Goal: Navigation & Orientation: Find specific page/section

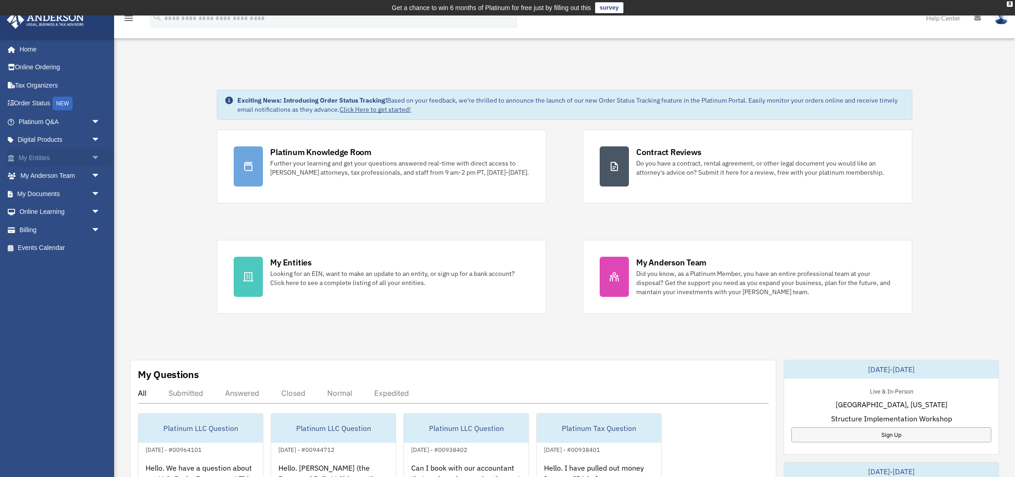
click at [46, 155] on link "My Entities arrow_drop_down" at bounding box center [60, 158] width 108 height 18
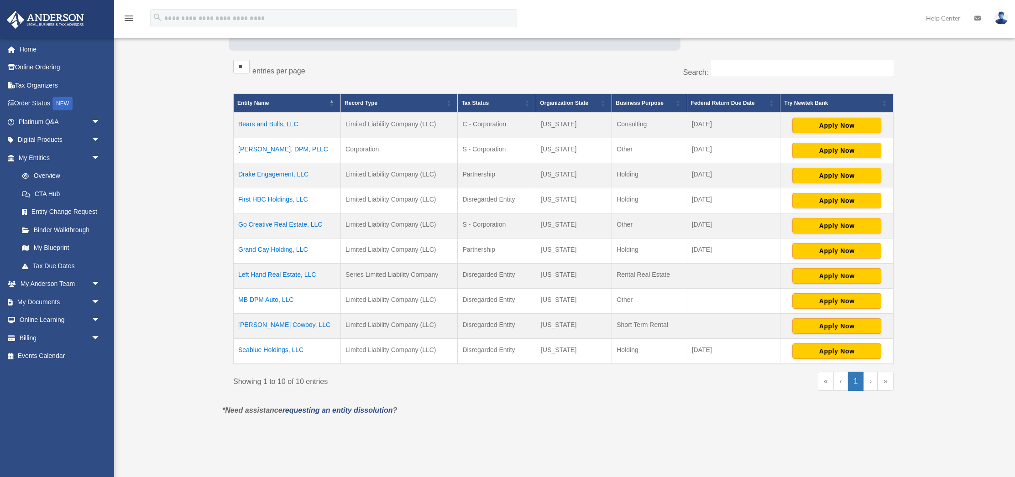
scroll to position [167, 0]
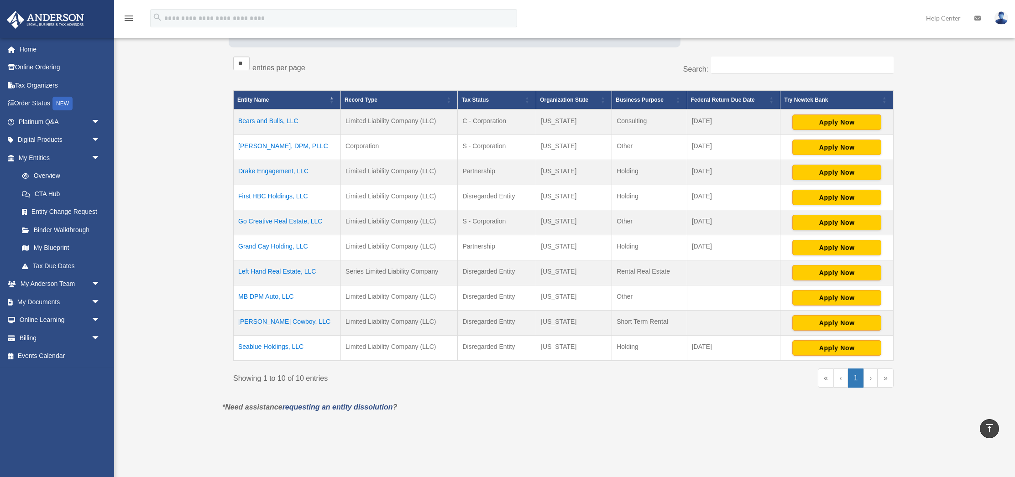
click at [287, 324] on td "Moody Cowboy, LLC" at bounding box center [287, 322] width 107 height 25
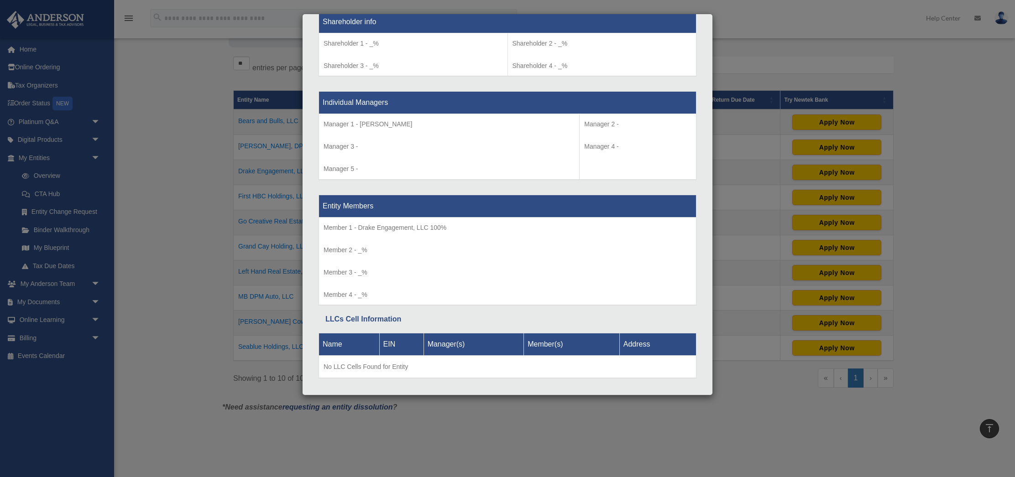
scroll to position [843, 0]
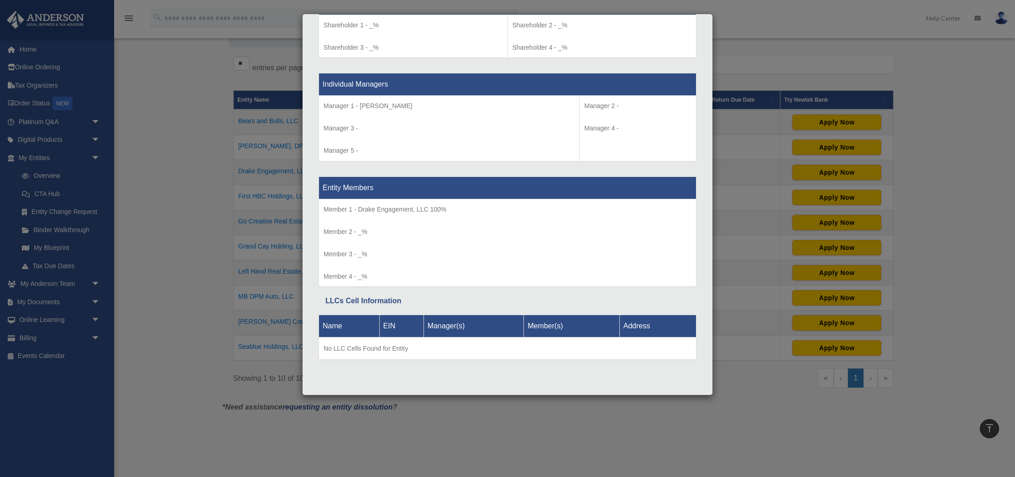
click at [183, 205] on div "Details × Articles Sent Organizational Date" at bounding box center [507, 238] width 1015 height 477
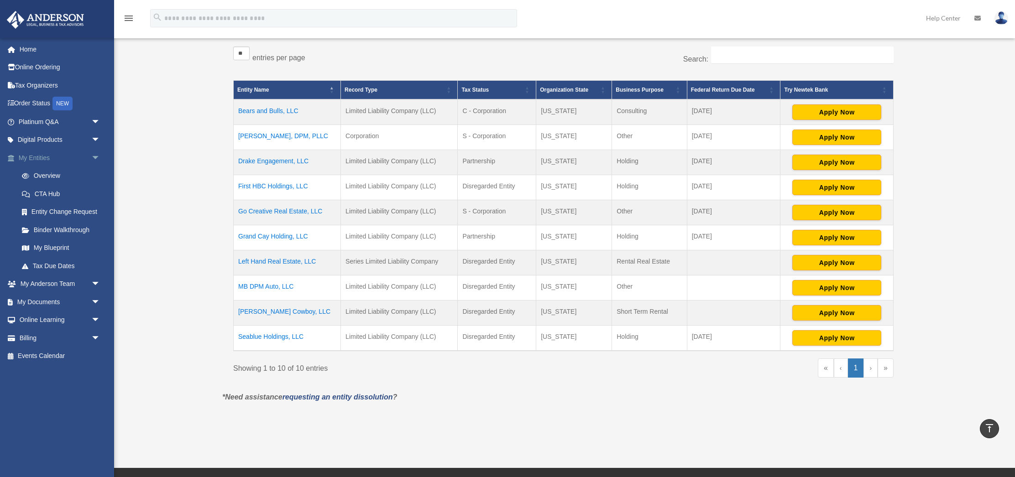
scroll to position [177, 0]
click at [78, 226] on link "Binder Walkthrough" at bounding box center [63, 230] width 101 height 18
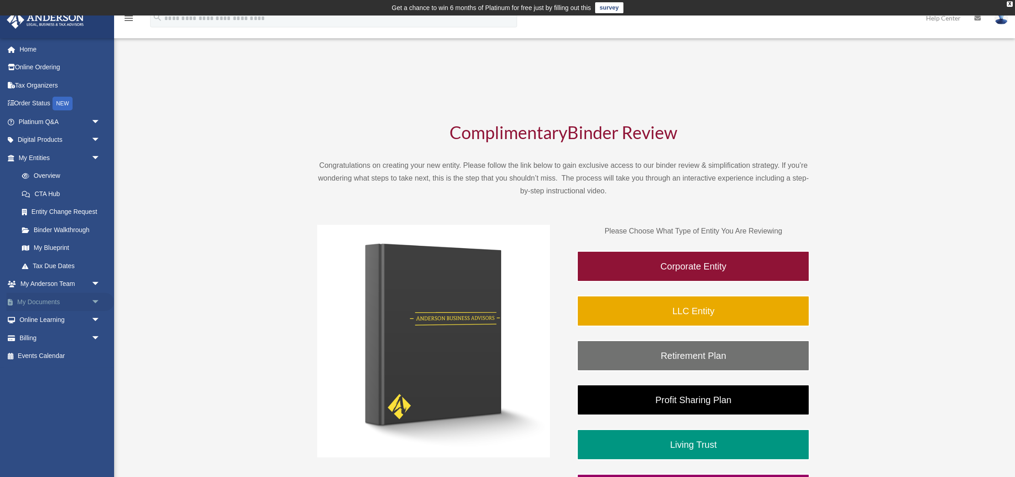
click at [45, 299] on link "My Documents arrow_drop_down" at bounding box center [60, 302] width 108 height 18
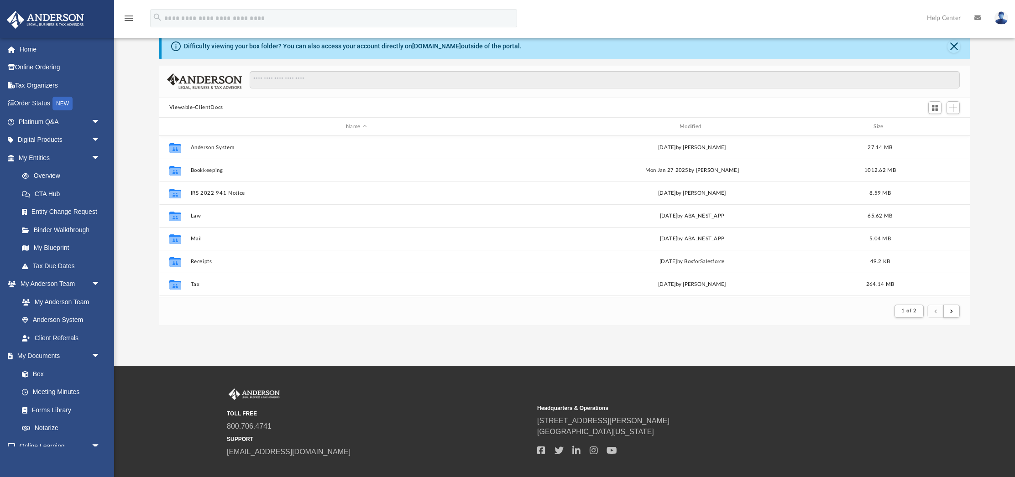
scroll to position [47, 0]
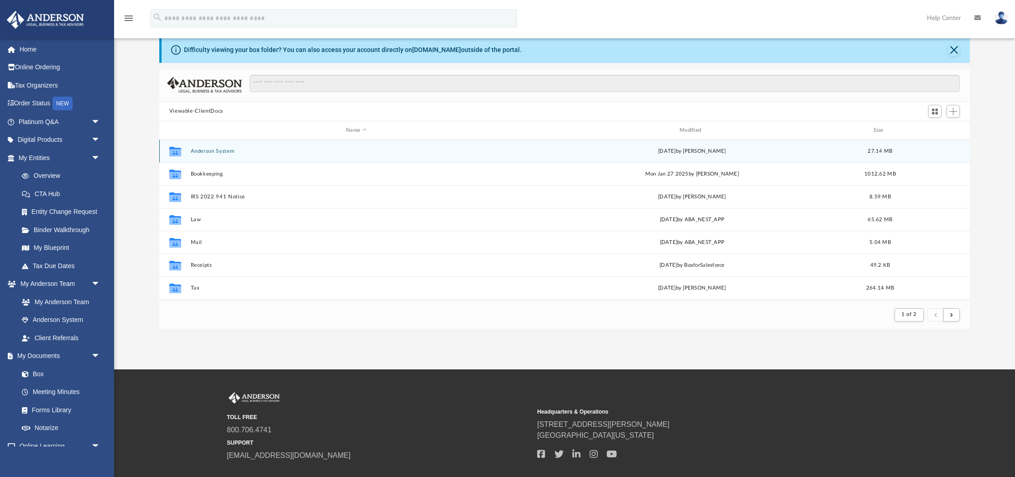
click at [221, 152] on button "Anderson System" at bounding box center [356, 151] width 332 height 6
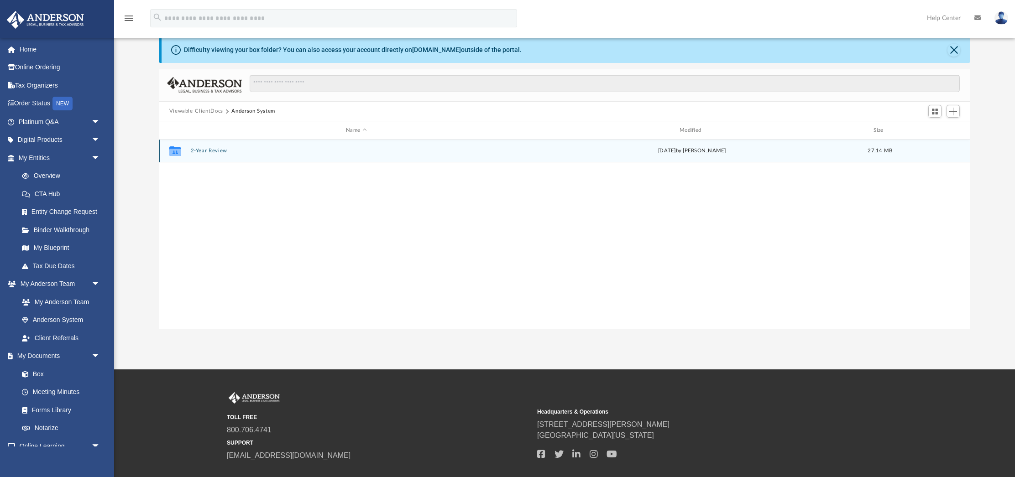
scroll to position [50, 0]
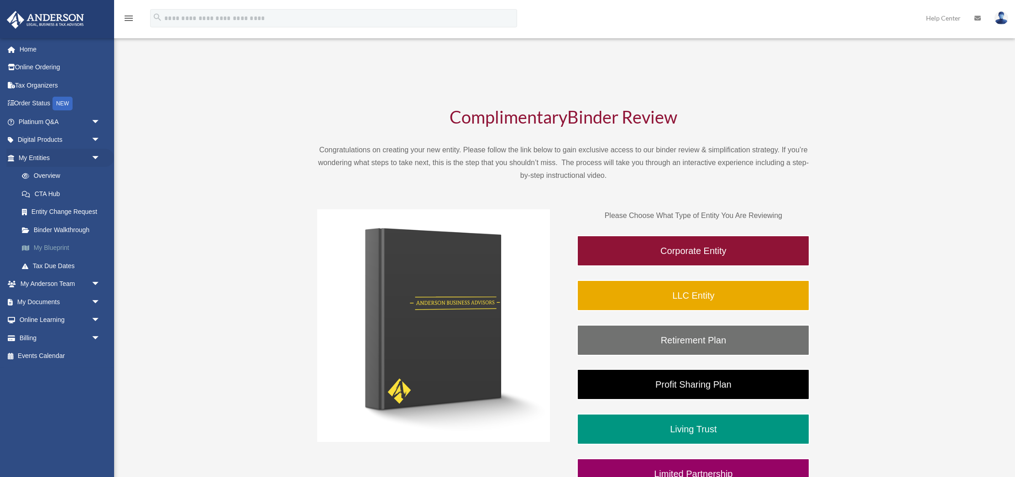
scroll to position [16, 0]
